Goal: Transaction & Acquisition: Purchase product/service

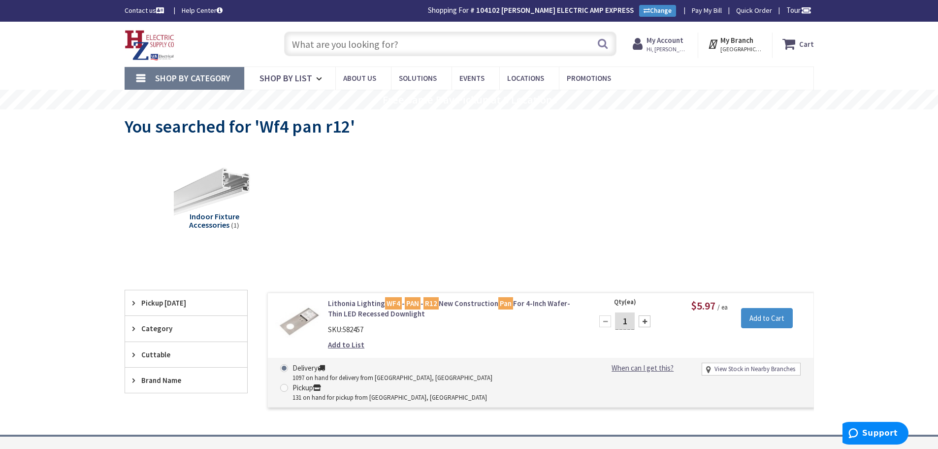
click at [398, 45] on input "text" at bounding box center [450, 44] width 332 height 25
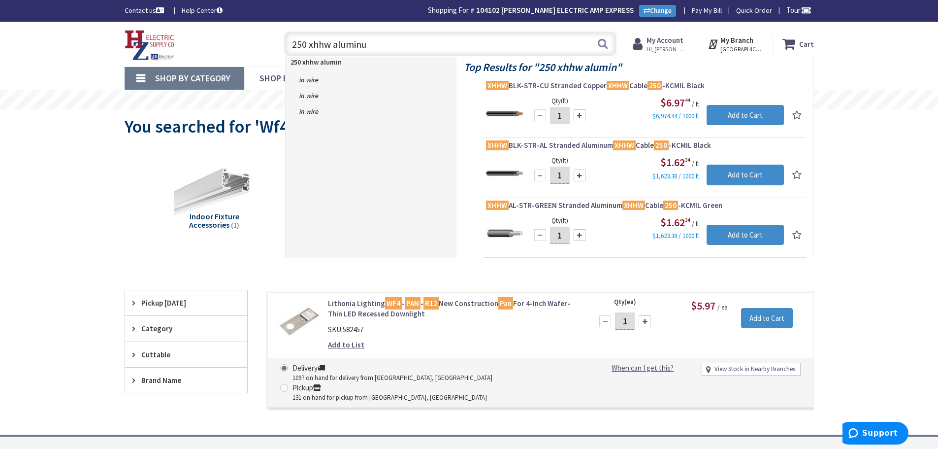
type input "250 xhhw aluminum"
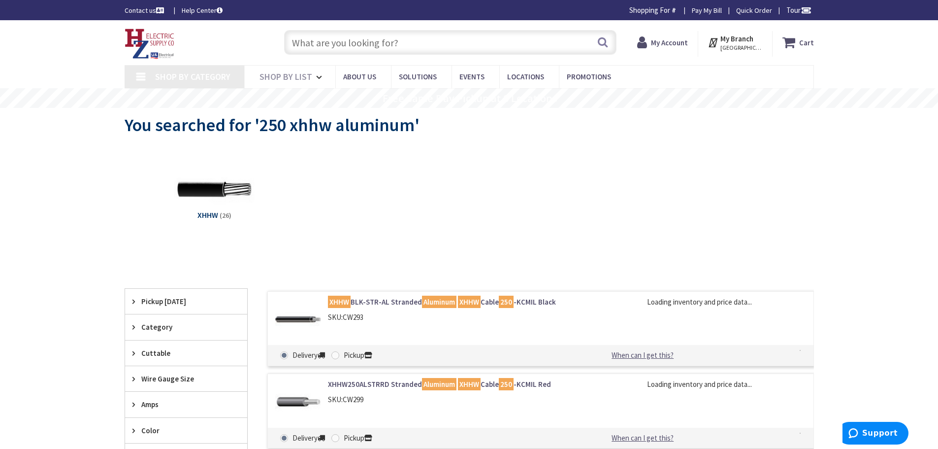
type input "Piper Farm, [STREET_ADDRESS]"
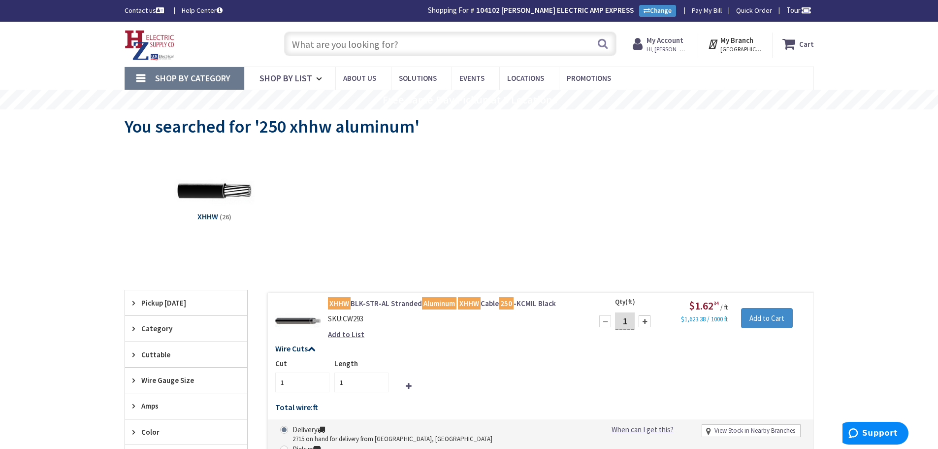
click at [504, 51] on input "text" at bounding box center [450, 44] width 332 height 25
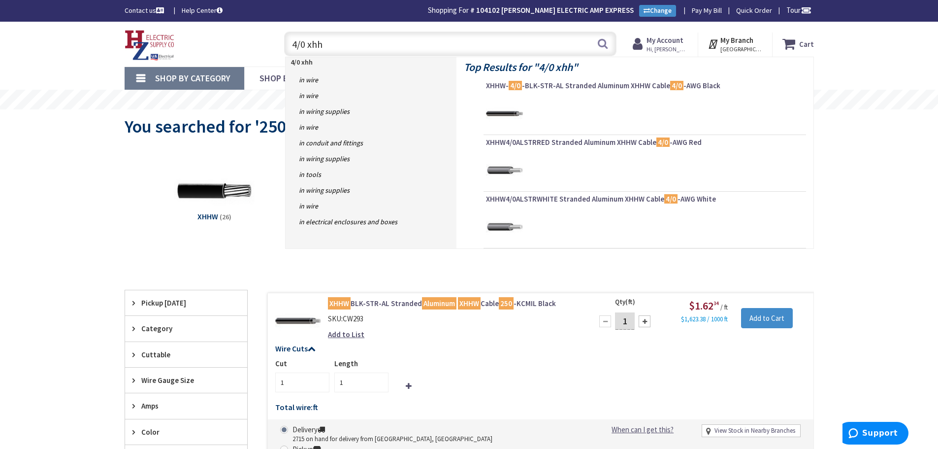
type input "4/0 xhhw"
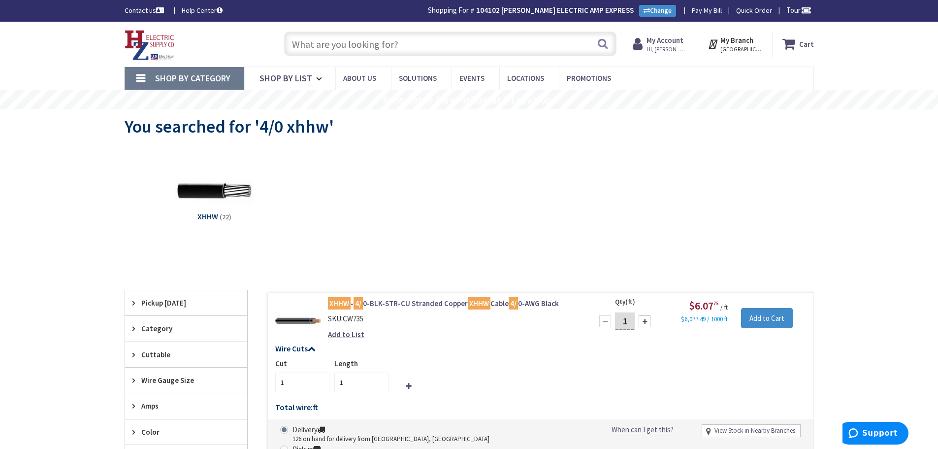
click at [440, 50] on input "text" at bounding box center [450, 44] width 332 height 25
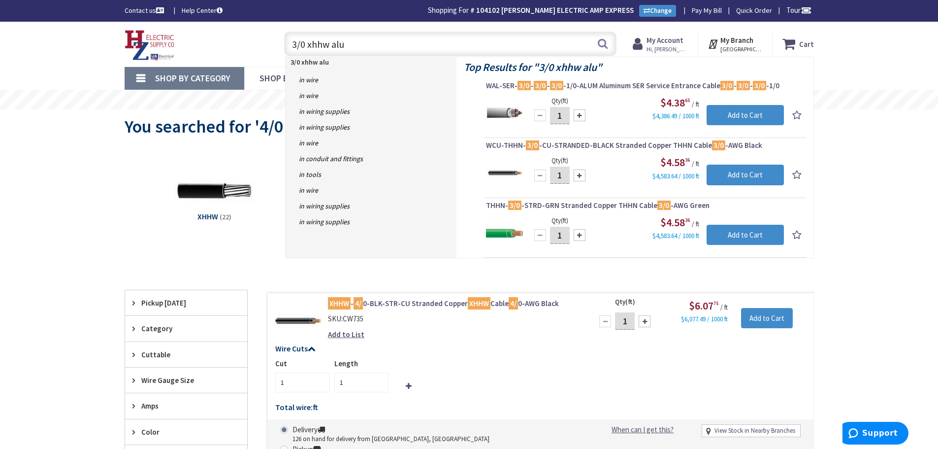
type input "3/0 xhhw alum"
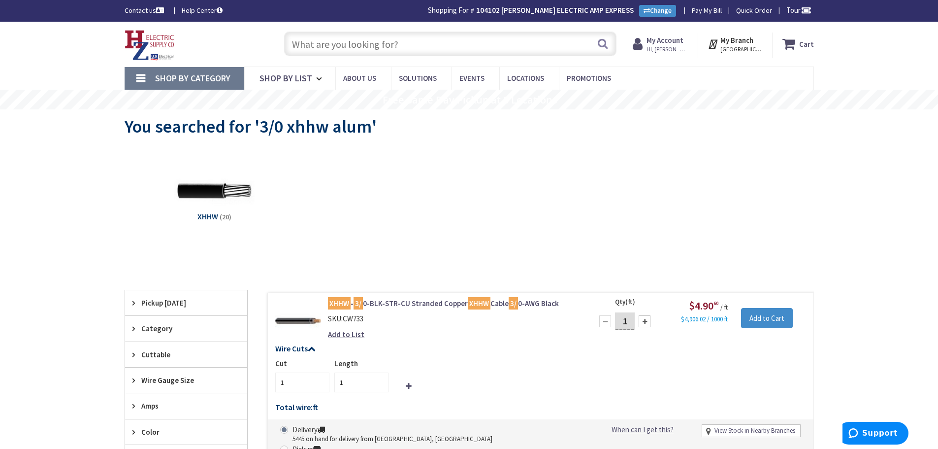
click at [510, 45] on input "text" at bounding box center [450, 44] width 332 height 25
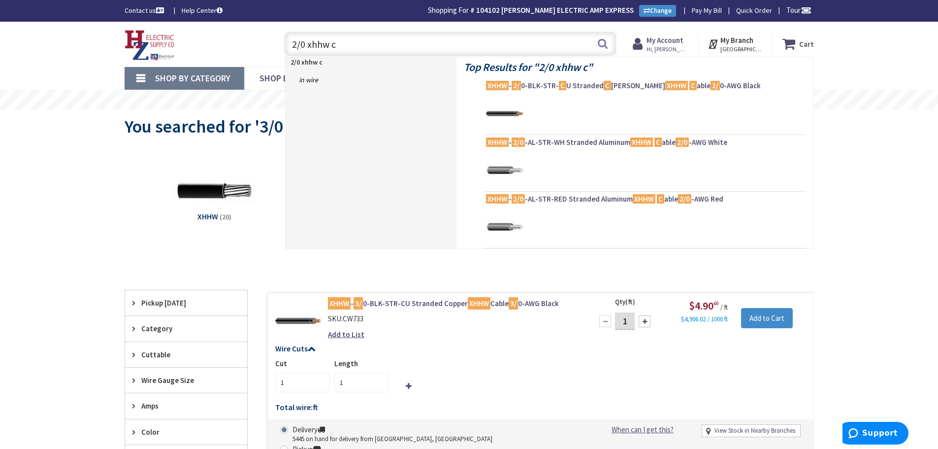
type input "2/0 xhhw co"
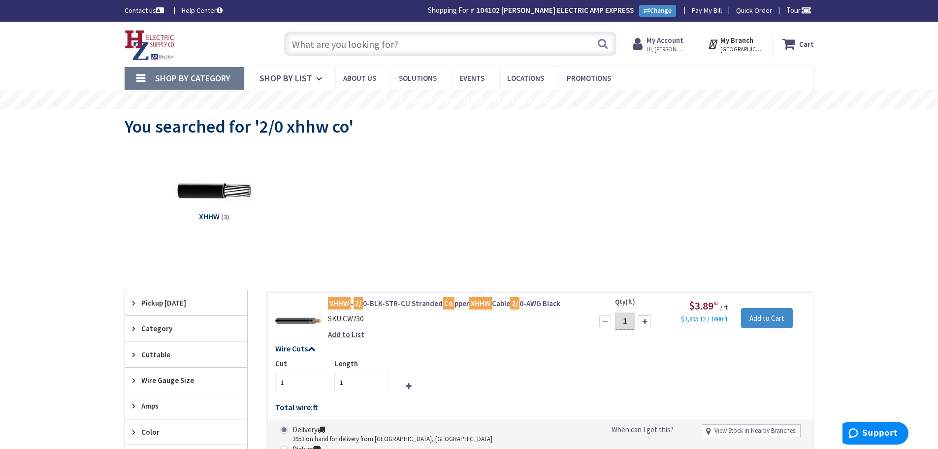
click at [476, 48] on input "text" at bounding box center [450, 44] width 332 height 25
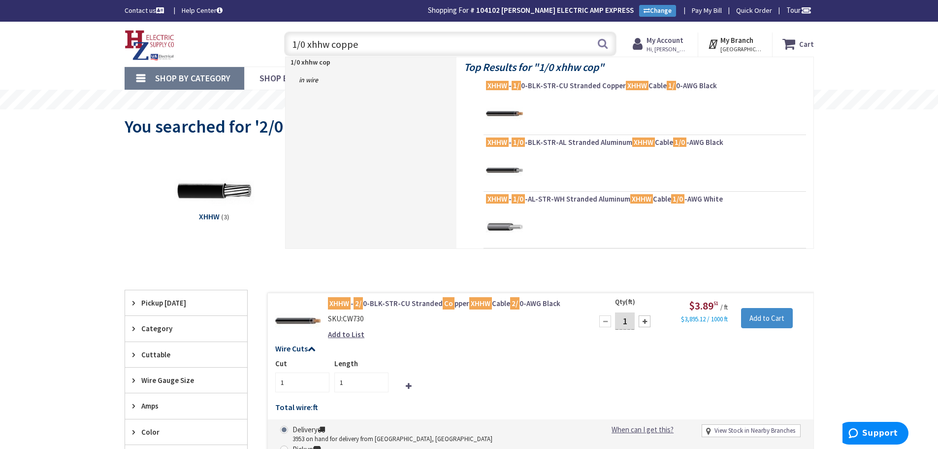
type input "1/0 xhhw copper"
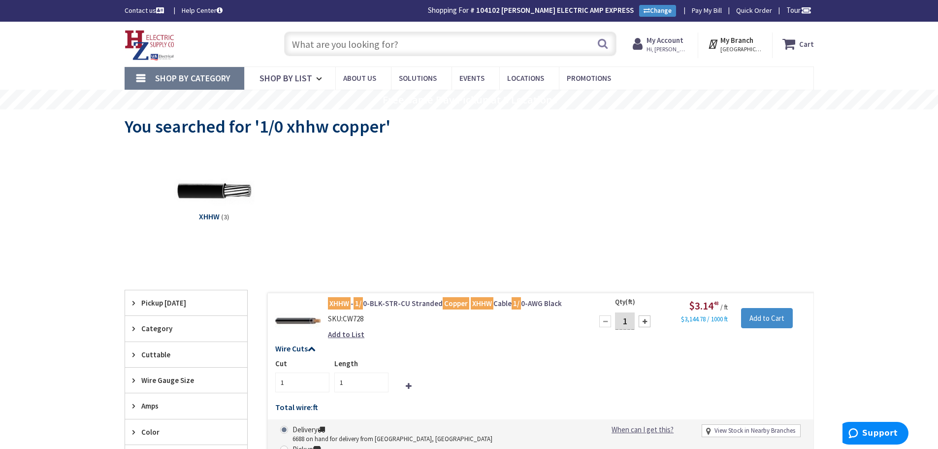
click at [442, 43] on input "text" at bounding box center [450, 44] width 332 height 25
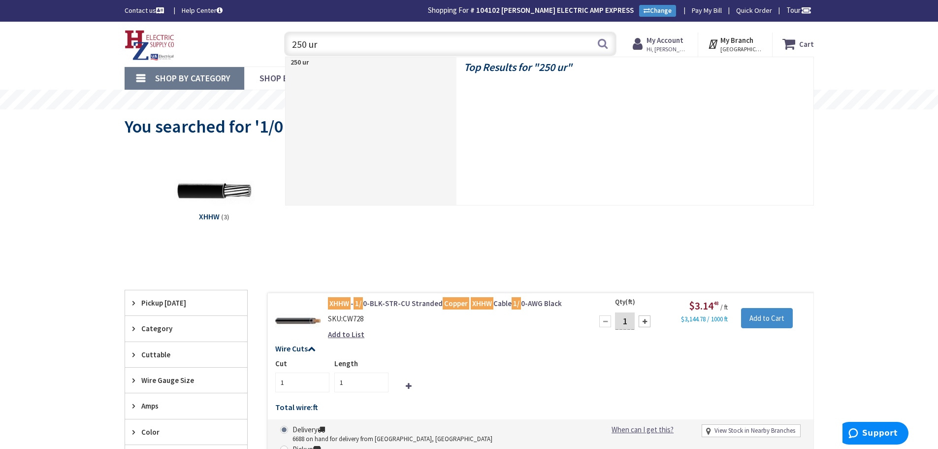
type input "250 urd"
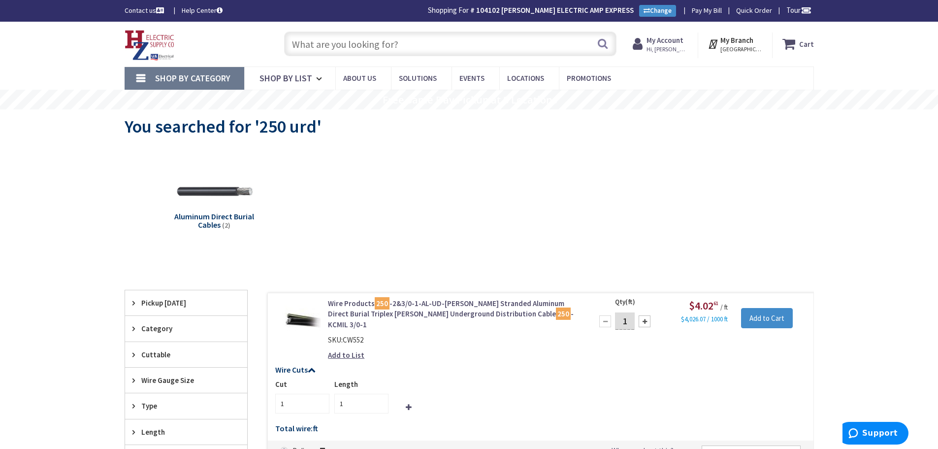
click at [410, 46] on input "text" at bounding box center [450, 44] width 332 height 25
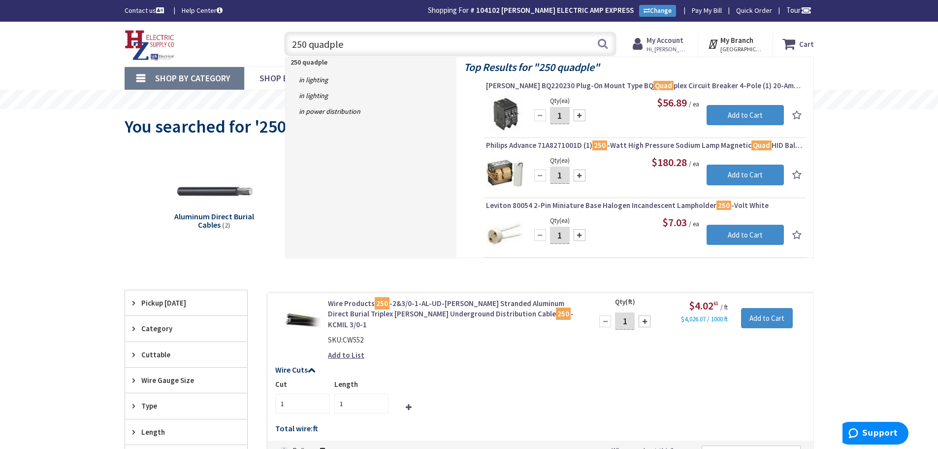
type input "250 quadplex"
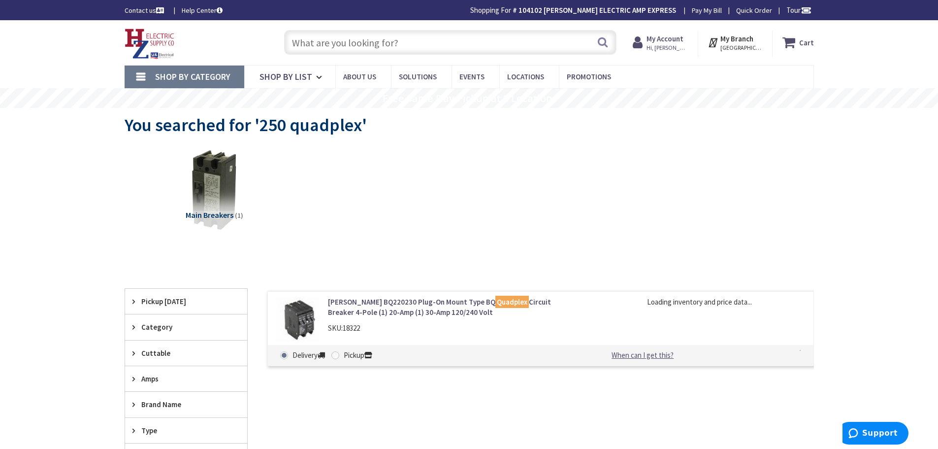
click at [407, 43] on input "text" at bounding box center [450, 42] width 332 height 25
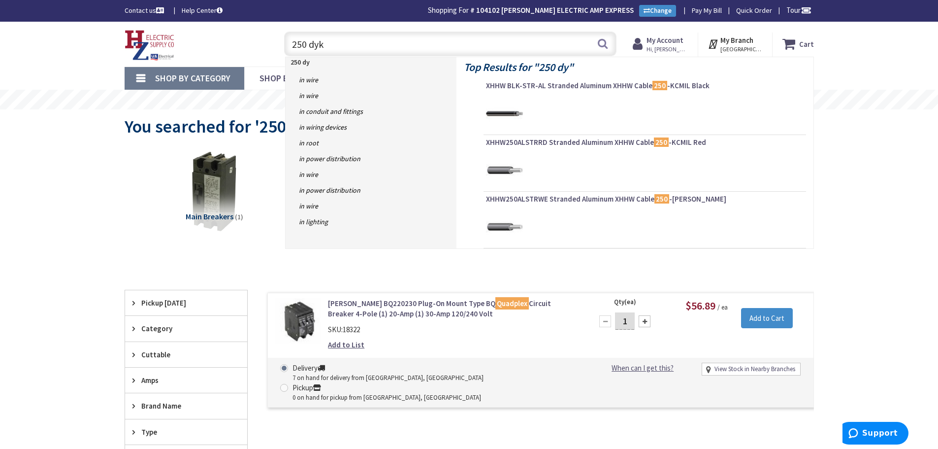
type input "250 dyke"
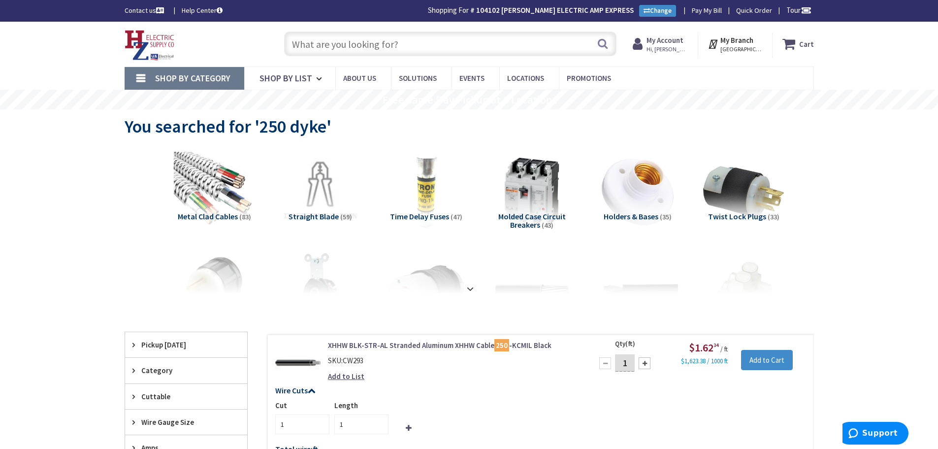
drag, startPoint x: 436, startPoint y: 45, endPoint x: 429, endPoint y: 50, distance: 8.6
click at [435, 45] on input "text" at bounding box center [450, 44] width 332 height 25
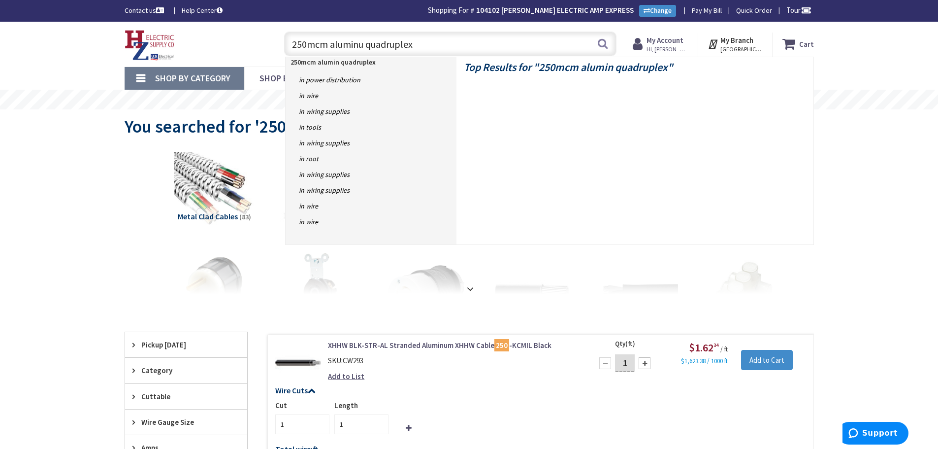
type input "250mcm aluminum quadruplex"
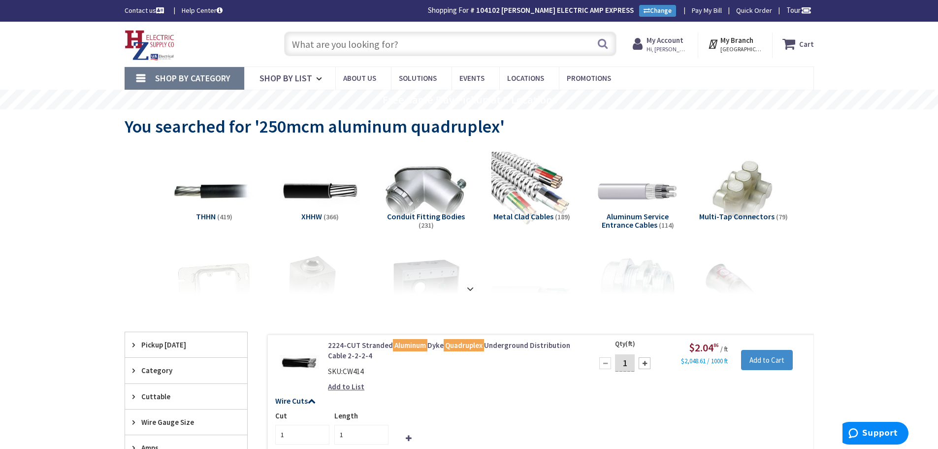
click at [475, 47] on input "text" at bounding box center [450, 44] width 332 height 25
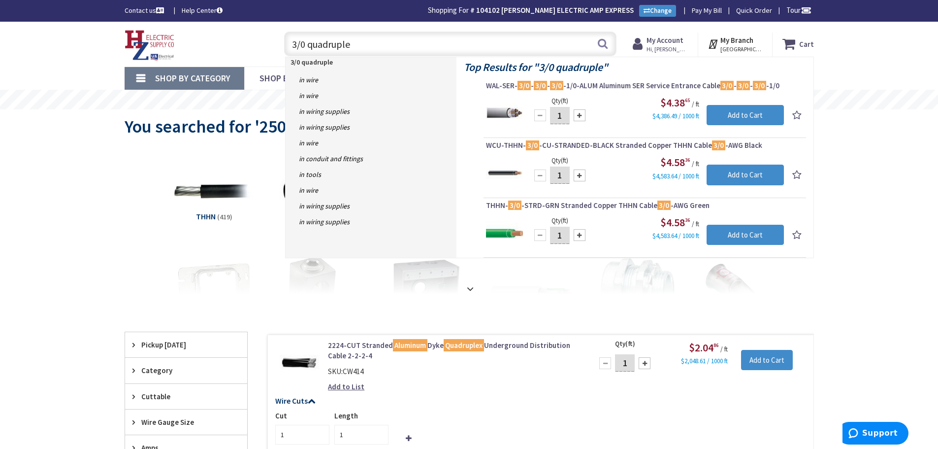
type input "3/0 quadruplex"
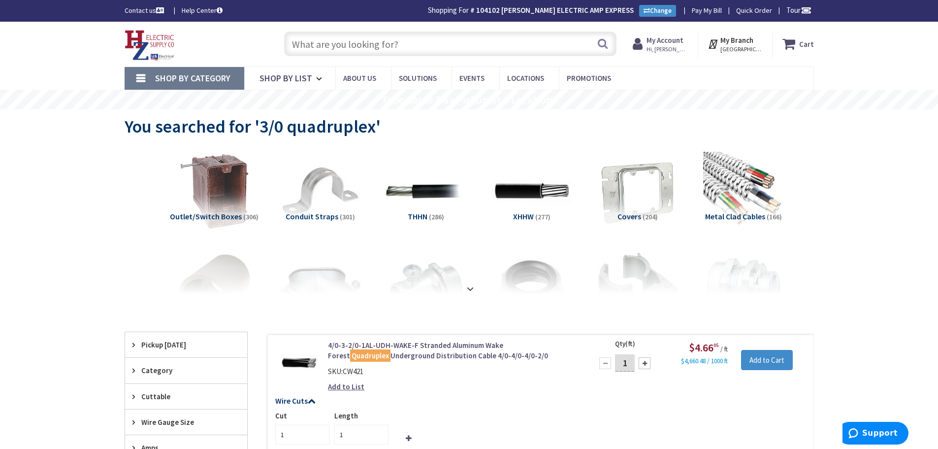
click at [504, 44] on input "text" at bounding box center [450, 44] width 332 height 25
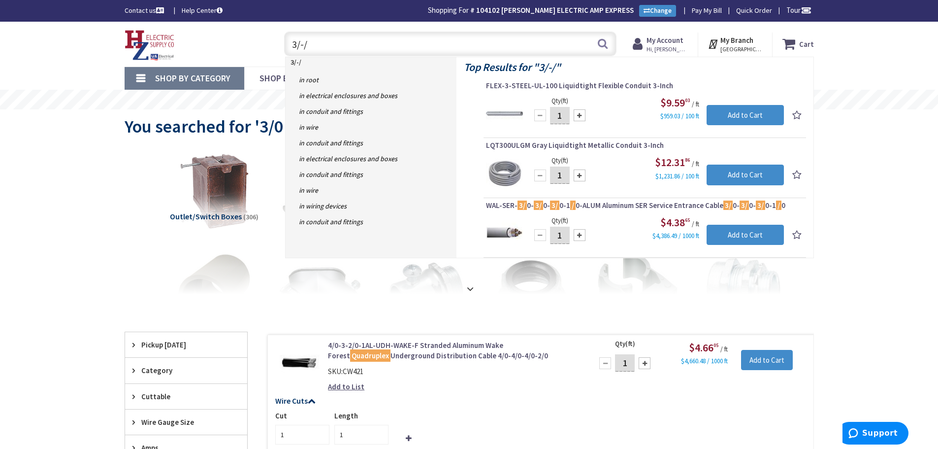
click at [386, 48] on input "3/-/" at bounding box center [450, 44] width 332 height 25
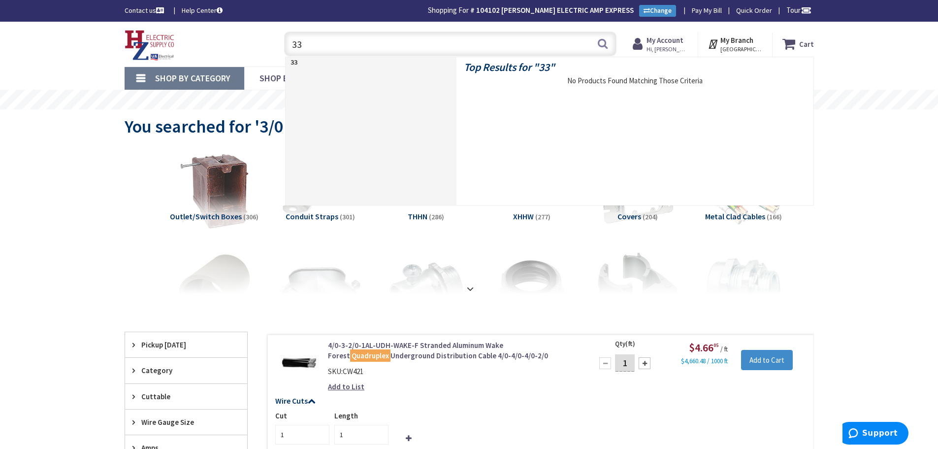
type input "3"
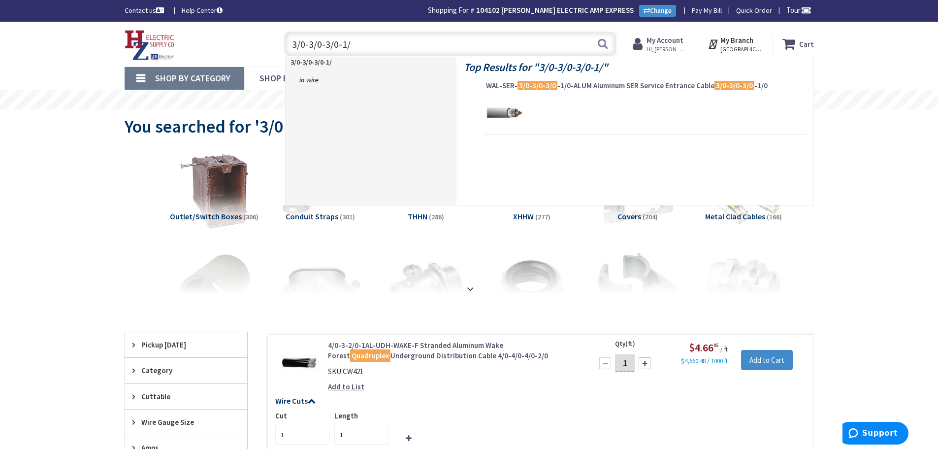
type input "3/0-3/0-3/0-1/0"
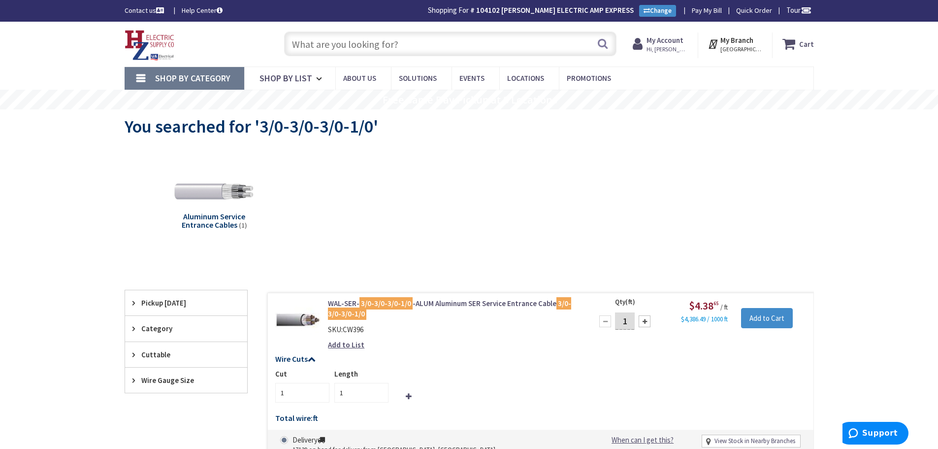
click at [449, 41] on input "text" at bounding box center [450, 44] width 332 height 25
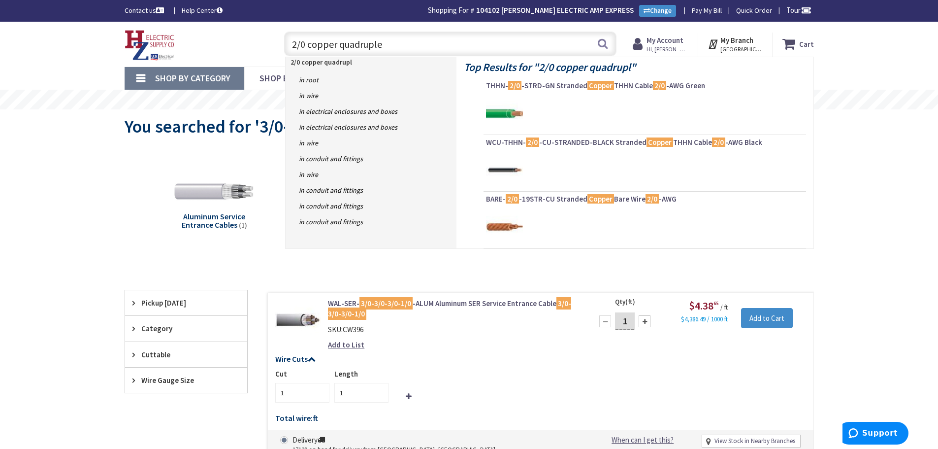
type input "2/0 copper quadruplex"
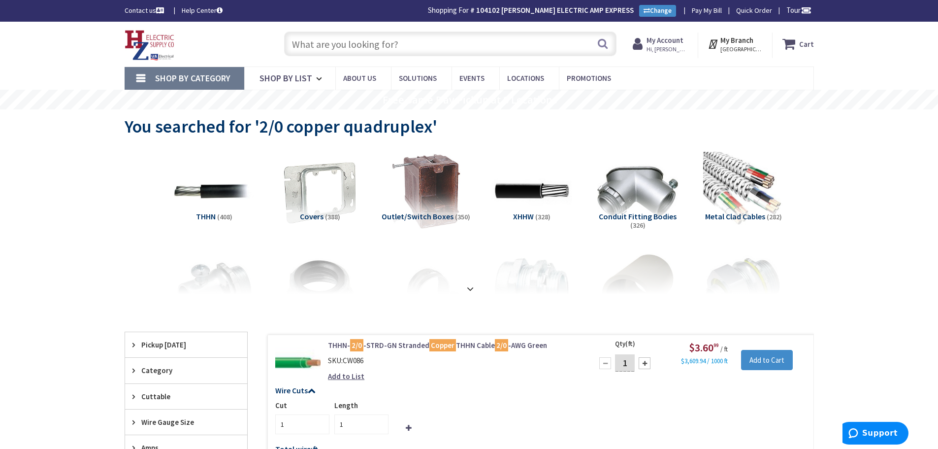
click at [398, 43] on input "text" at bounding box center [450, 44] width 332 height 25
type input "tp"
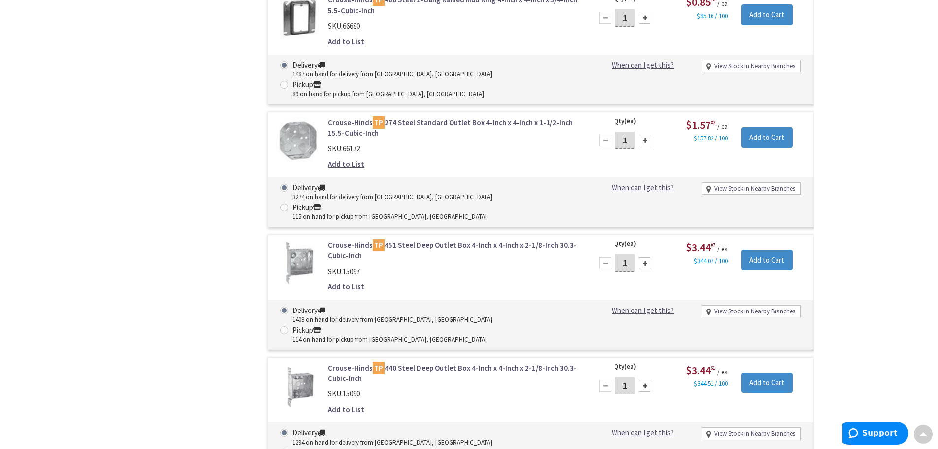
scroll to position [2671, 0]
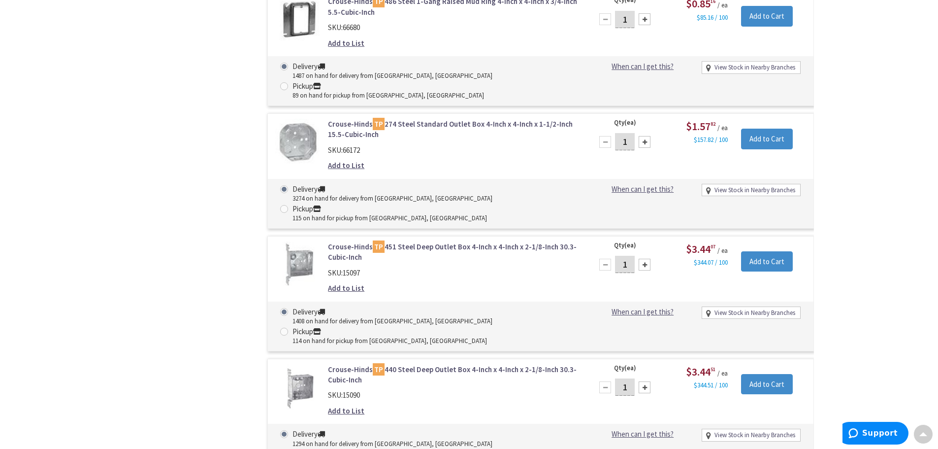
drag, startPoint x: 938, startPoint y: 205, endPoint x: 943, endPoint y: 68, distance: 136.5
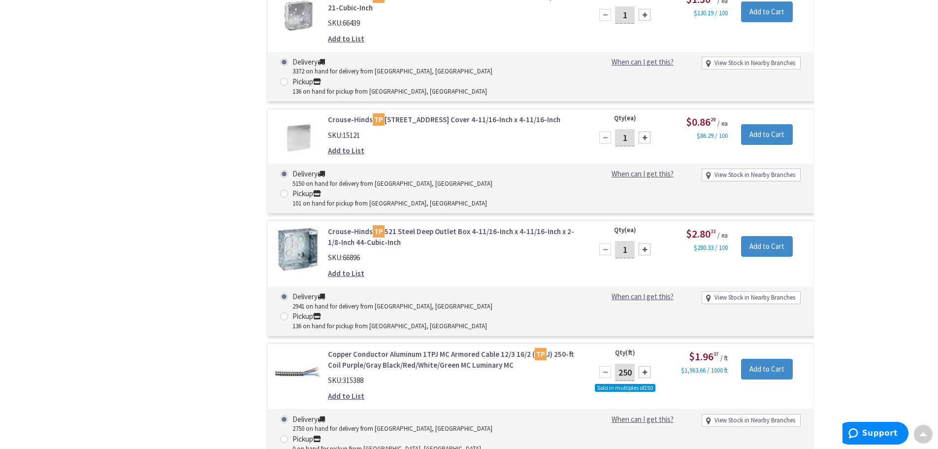
scroll to position [0, 0]
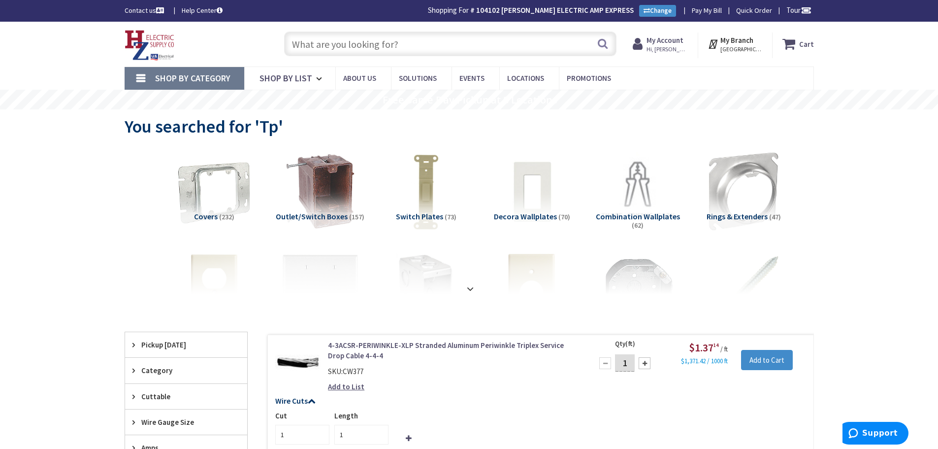
click at [454, 45] on input "text" at bounding box center [450, 44] width 332 height 25
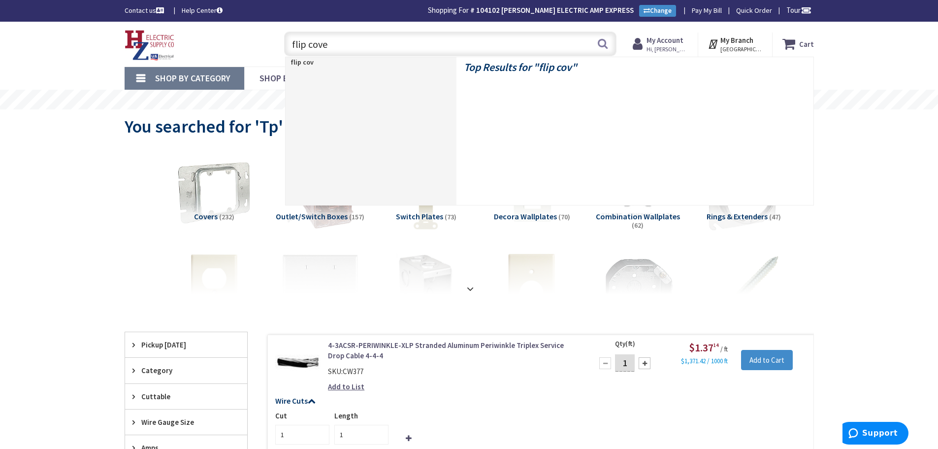
type input "flip cover"
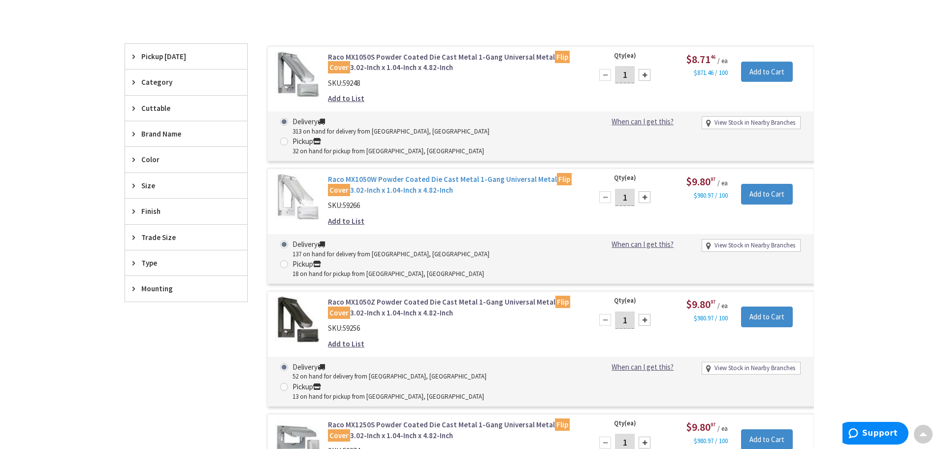
scroll to position [297, 0]
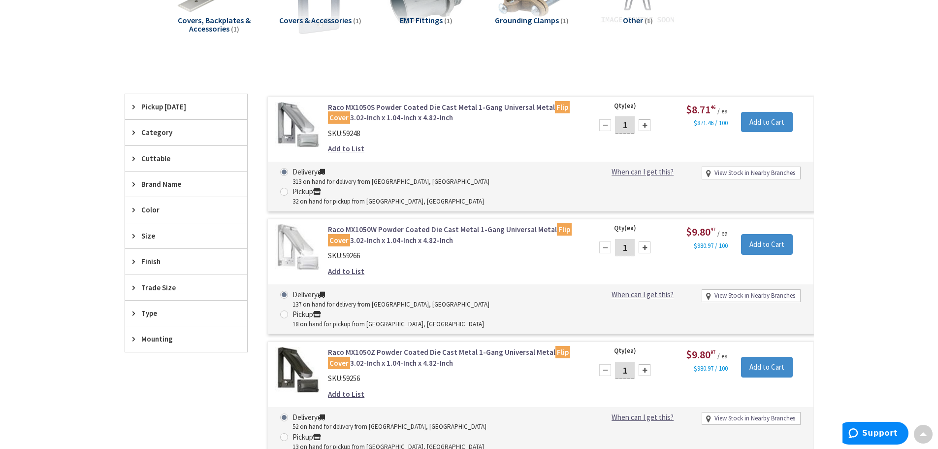
click at [403, 224] on link "Raco MX1050W Powder Coated Die Cast Metal 1-Gang Universal Metal Flip Cover 3.0…" at bounding box center [453, 234] width 251 height 21
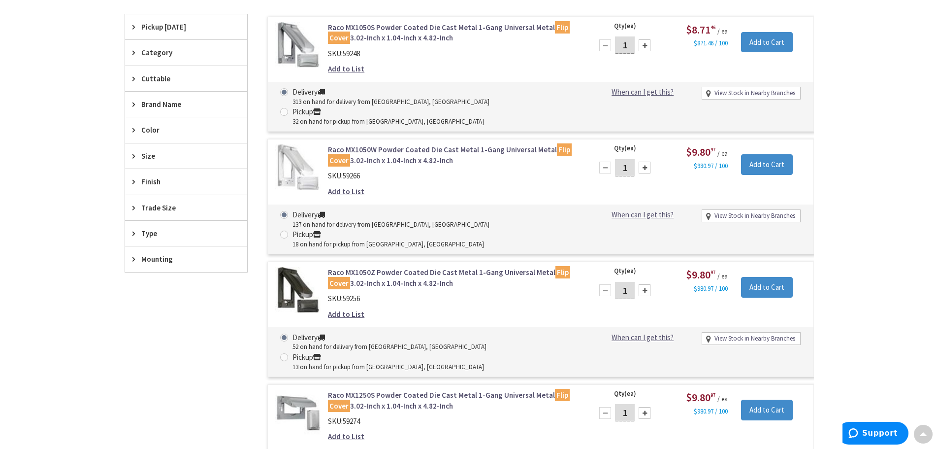
scroll to position [378, 0]
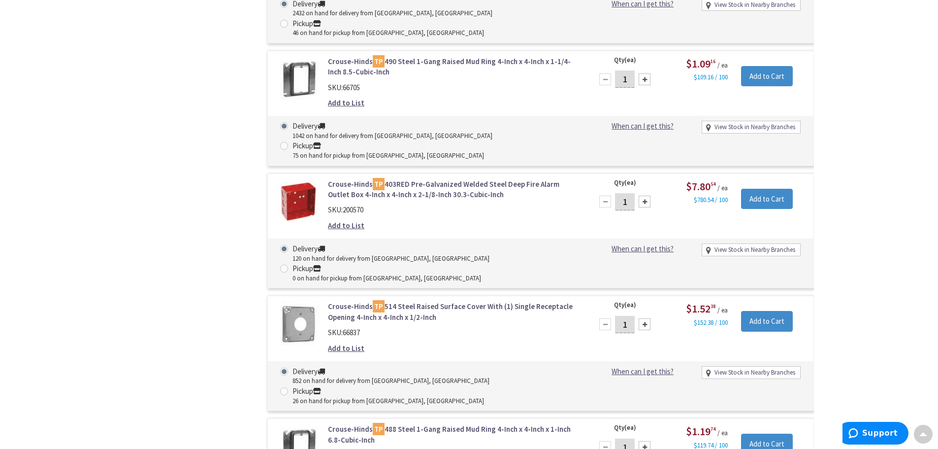
scroll to position [4171, 0]
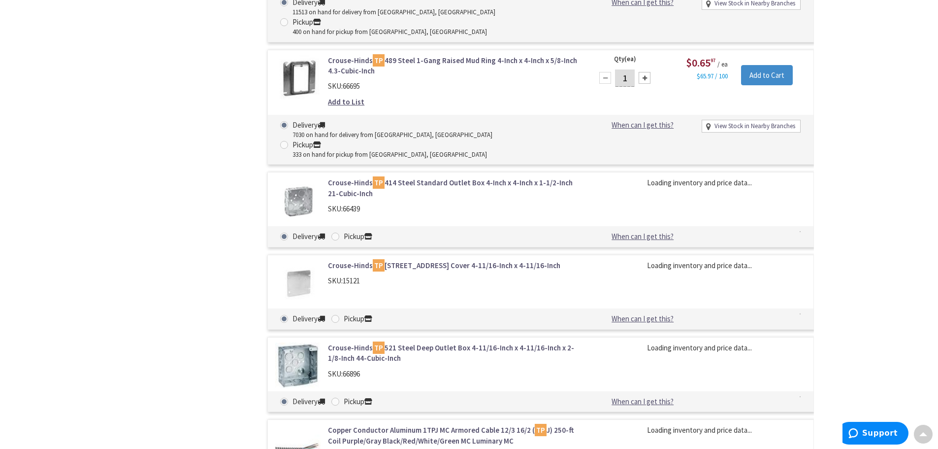
scroll to position [910, 0]
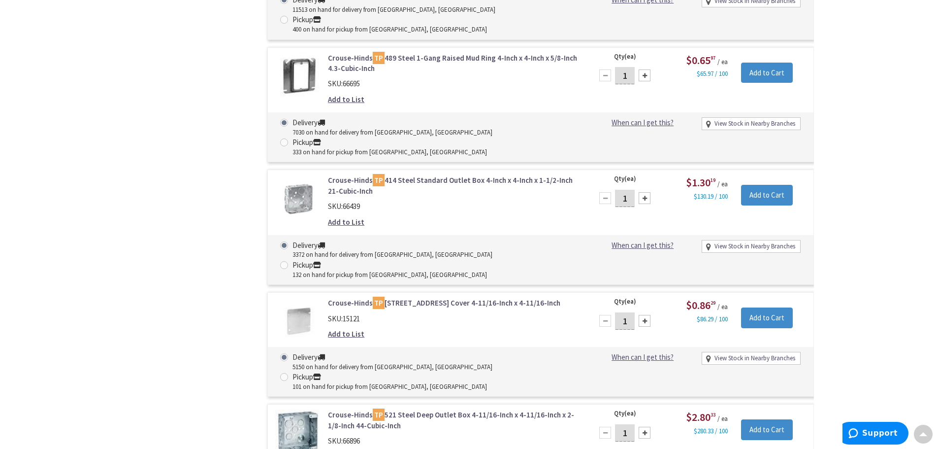
click at [400, 409] on link "Crouse-Hinds TP 521 Steel Deep Outlet Box 4-11/16-Inch x 4-11/16-Inch x 2-1/8-I…" at bounding box center [453, 419] width 251 height 21
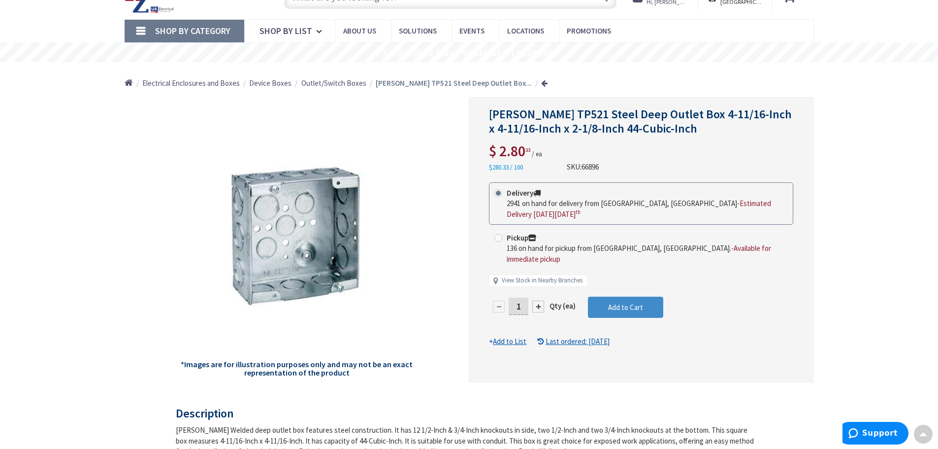
scroll to position [1, 0]
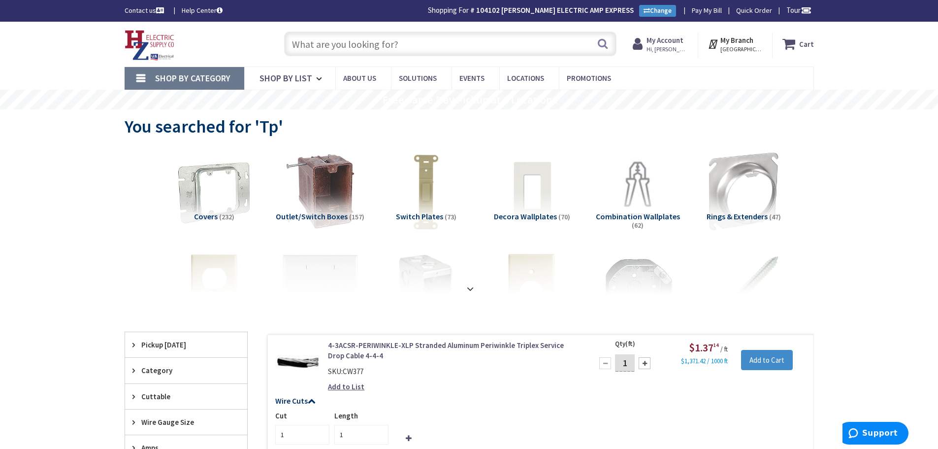
click at [416, 45] on input "text" at bounding box center [450, 44] width 332 height 25
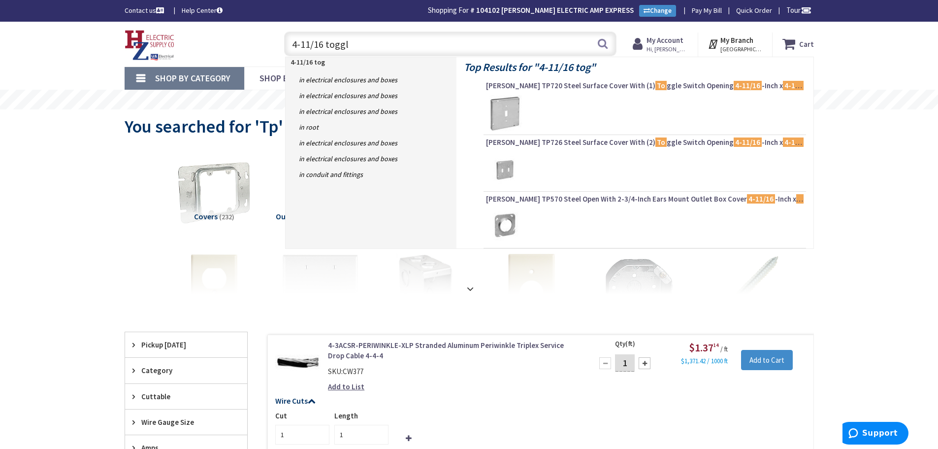
type input "4-11/16 toggle"
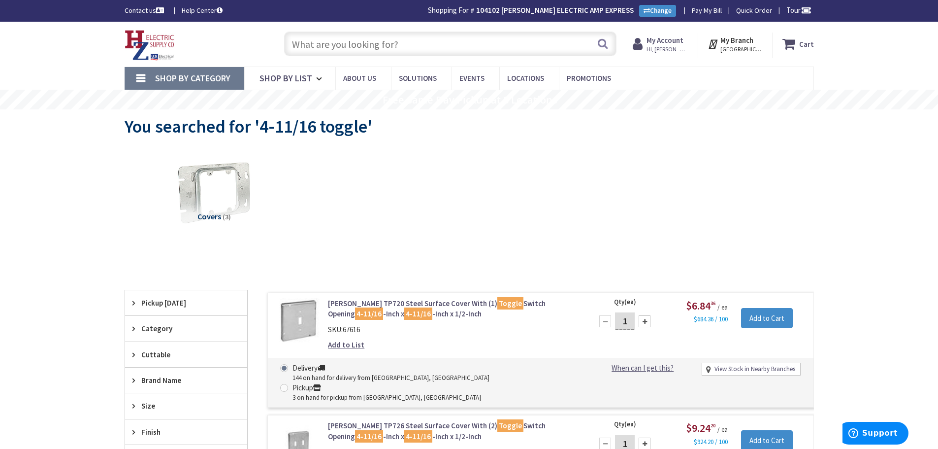
click at [401, 41] on input "text" at bounding box center [450, 44] width 332 height 25
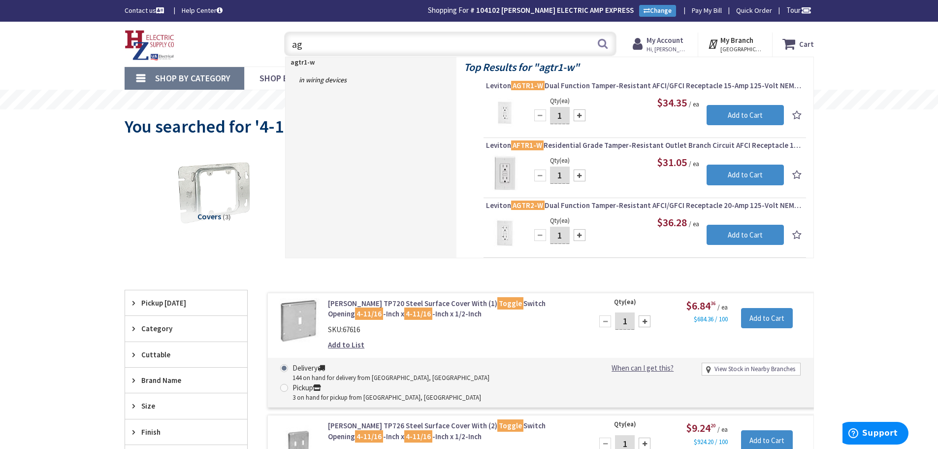
type input "a"
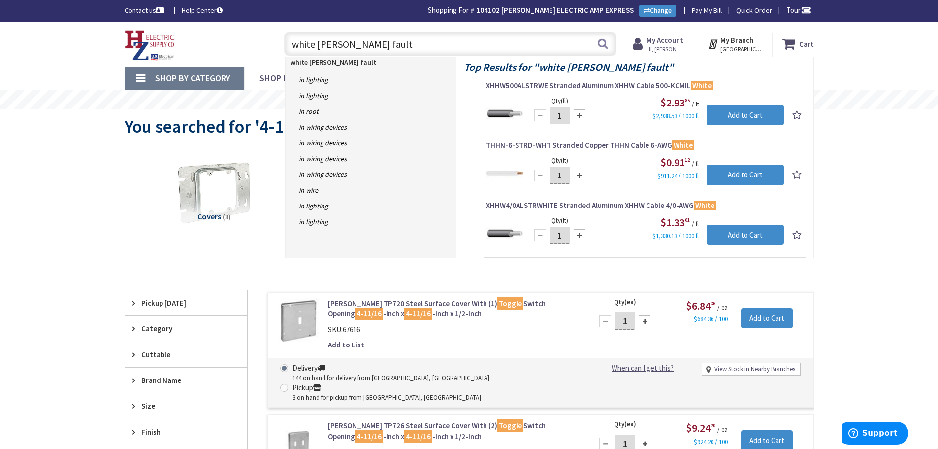
type input "white arce fault"
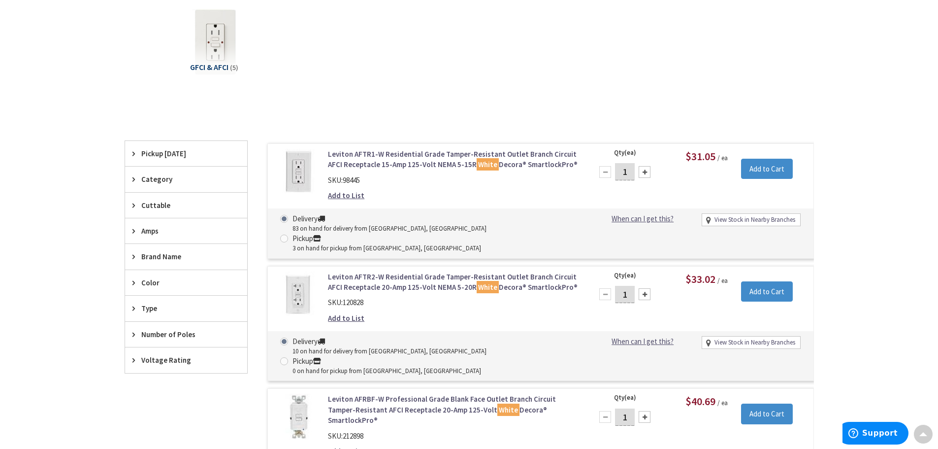
scroll to position [149, 0]
